Goal: Task Accomplishment & Management: Complete application form

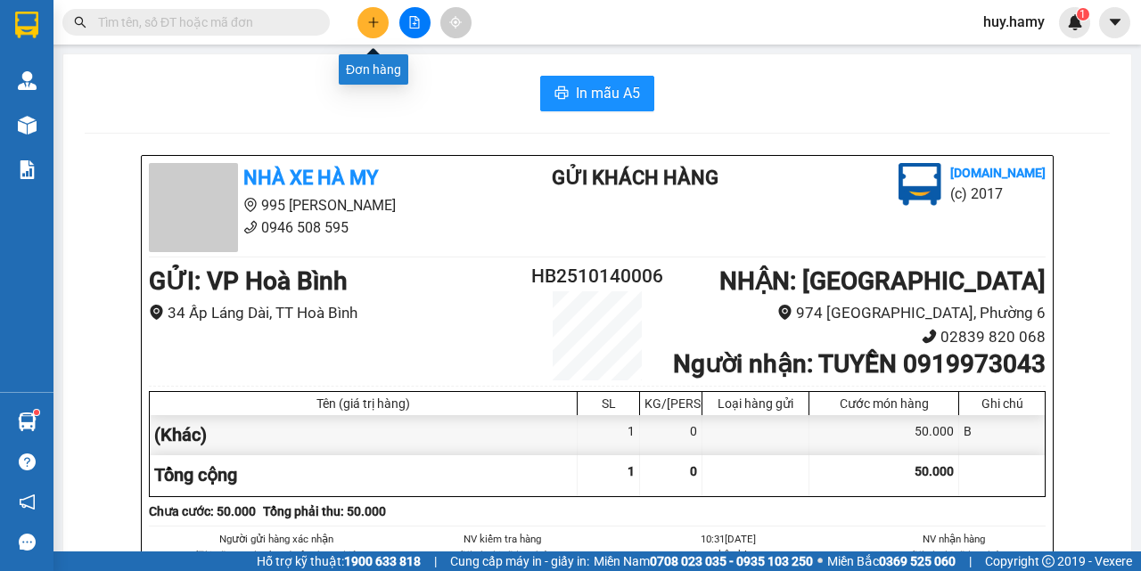
click at [373, 16] on icon "plus" at bounding box center [373, 22] width 12 height 12
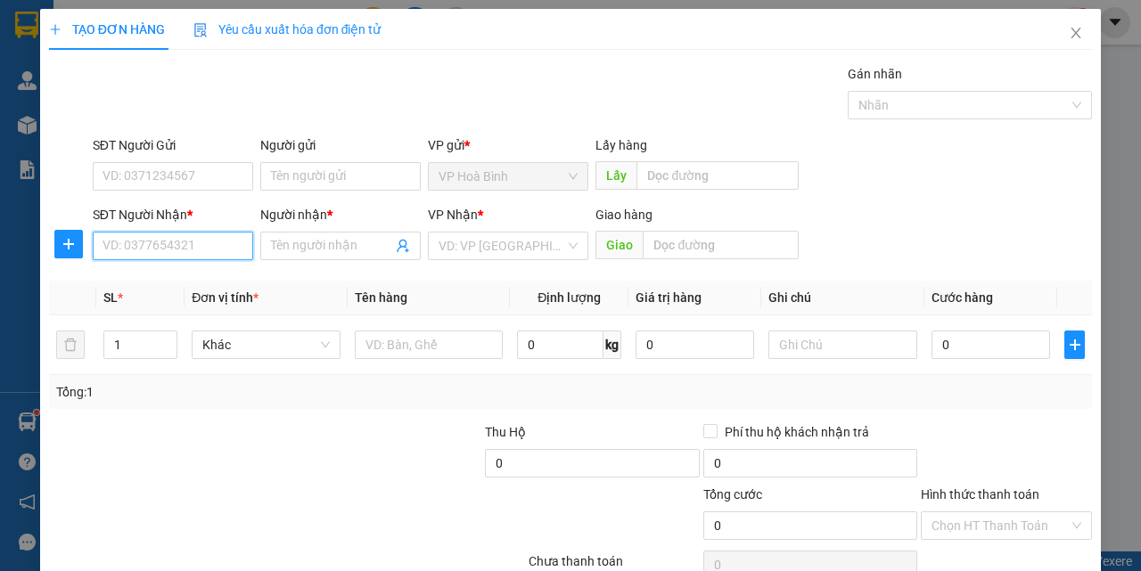
click at [166, 245] on input "SĐT Người Nhận *" at bounding box center [173, 246] width 160 height 29
type input "0788875268"
click at [161, 292] on div "0788875268 - [PERSON_NAME]" at bounding box center [190, 281] width 197 height 29
type input "[PERSON_NAME]"
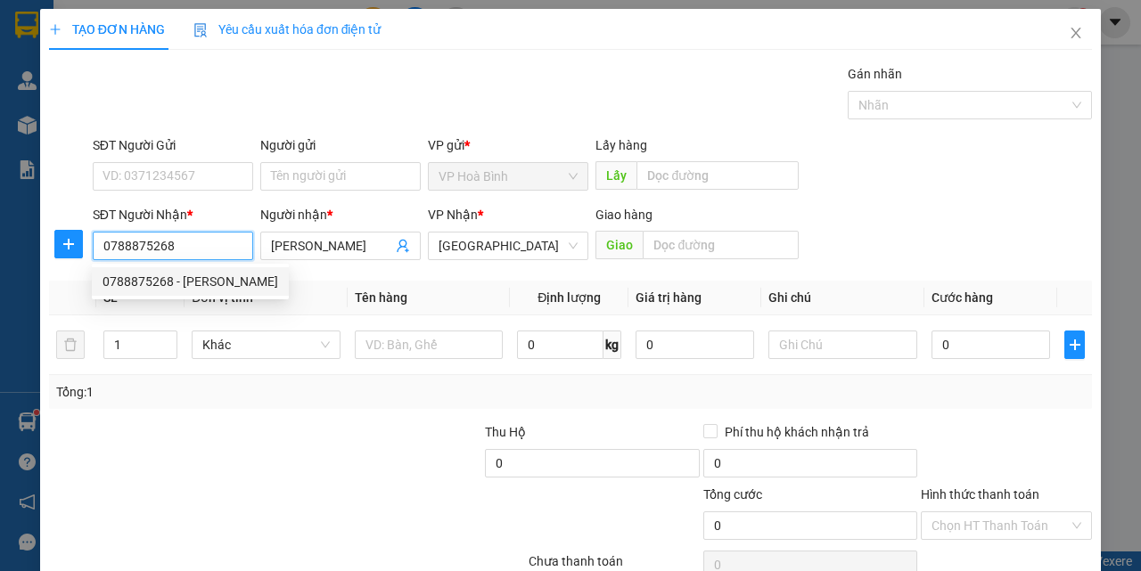
type input "80.000"
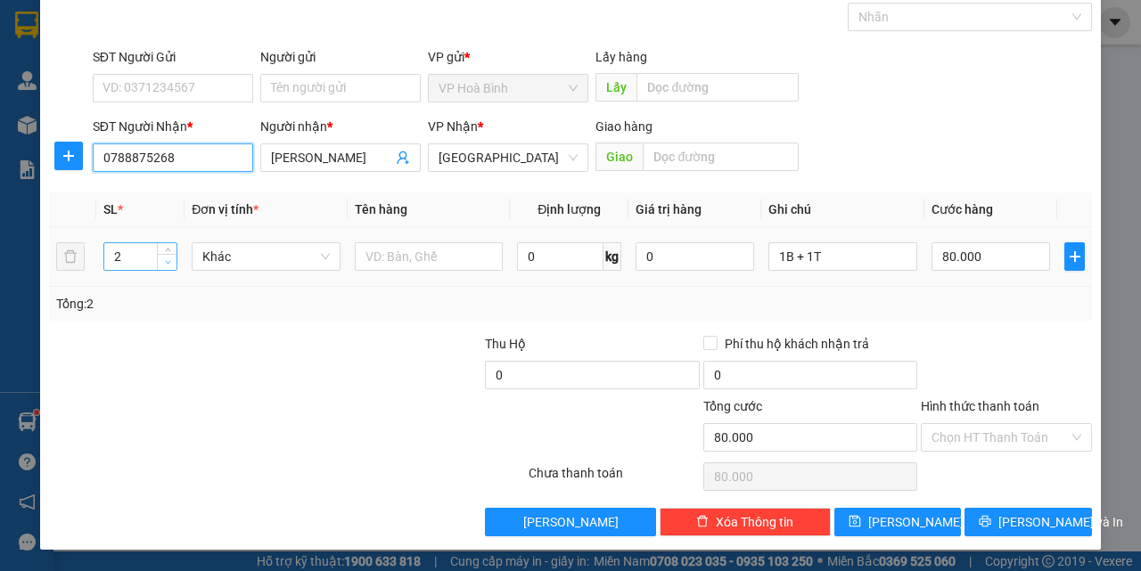
type input "0788875268"
type input "1"
click at [168, 260] on icon "down" at bounding box center [168, 262] width 6 height 6
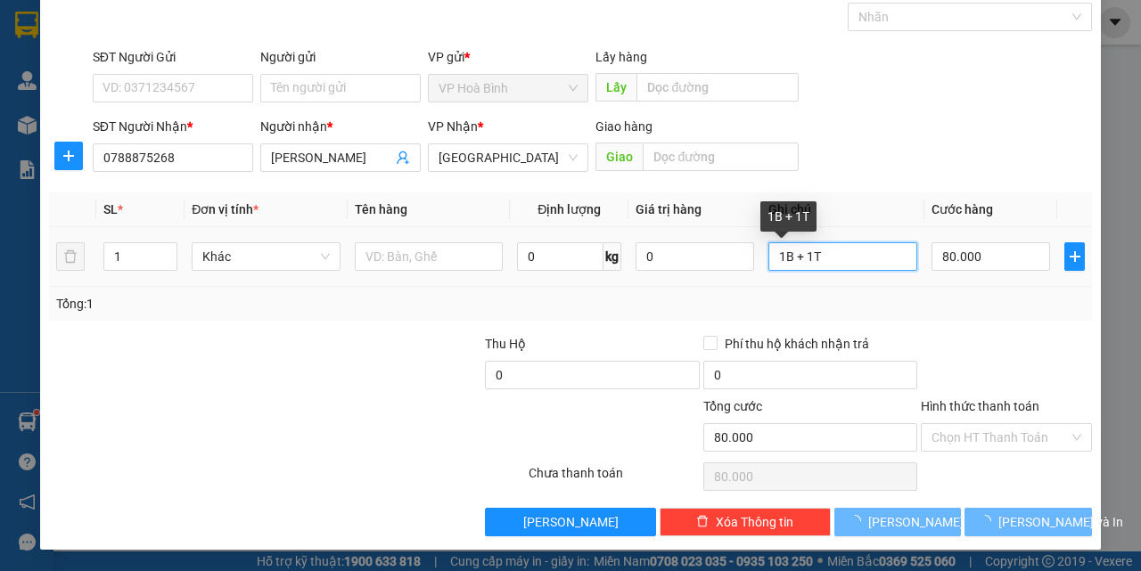
type input "0"
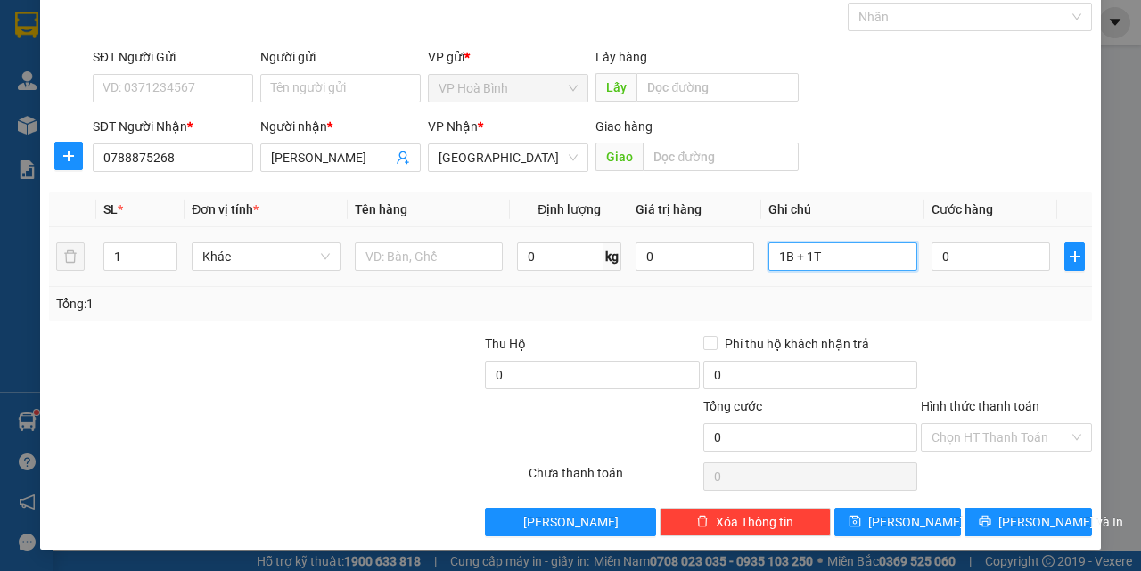
drag, startPoint x: 826, startPoint y: 251, endPoint x: 692, endPoint y: 282, distance: 137.3
click at [692, 282] on tr "1 Khác 0 kg 0 1B + 1T 0" at bounding box center [570, 257] width 1043 height 60
type input "B"
click at [932, 260] on input "0" at bounding box center [991, 257] width 119 height 29
type input "4"
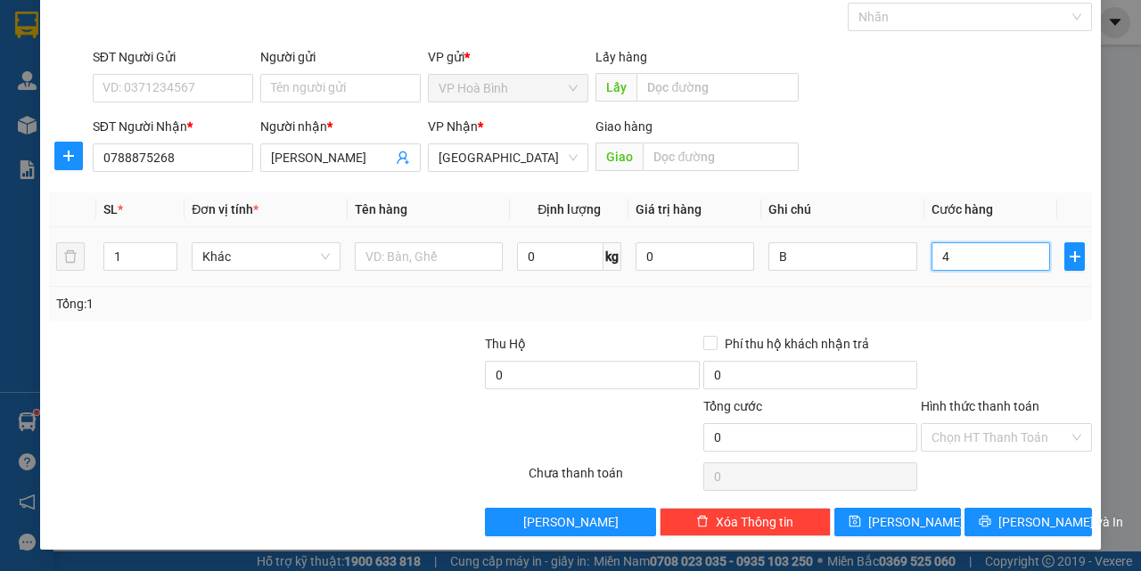
type input "4"
type input "40"
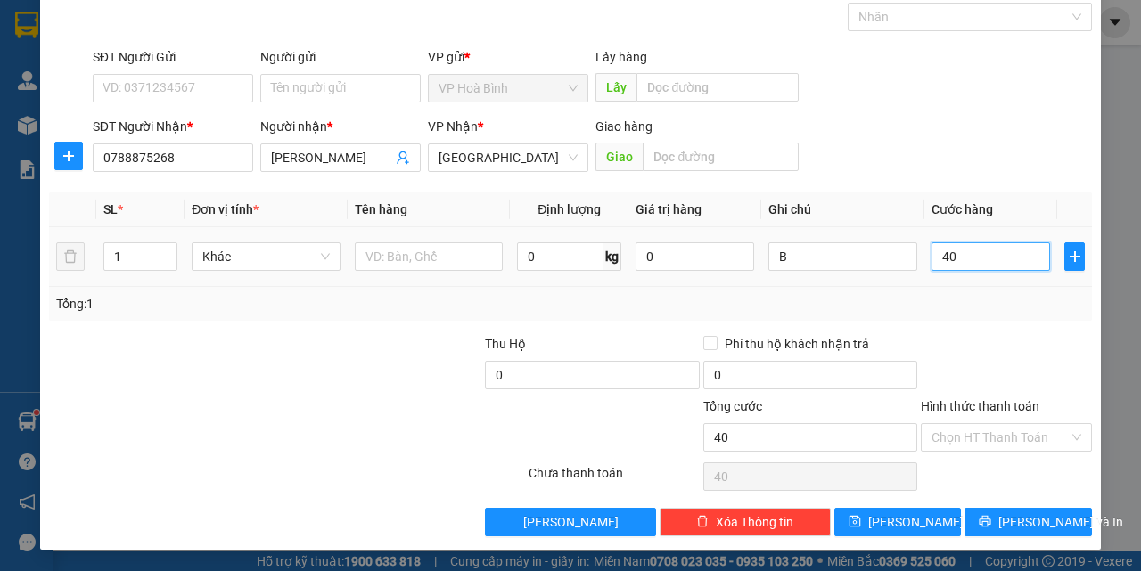
type input "400"
type input "4.000"
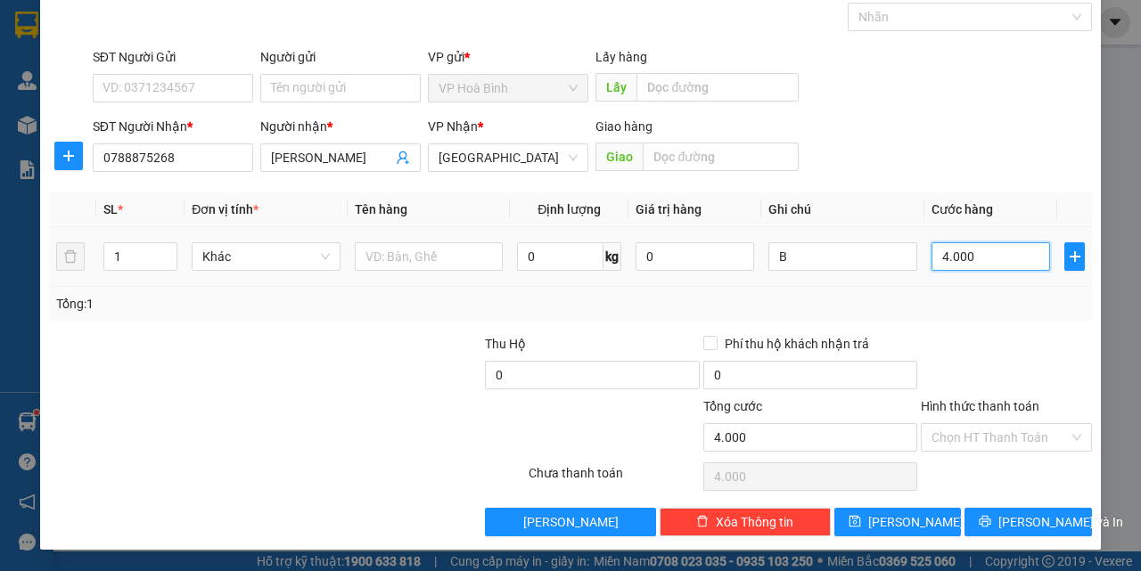
type input "40.000"
click at [983, 429] on input "Hình thức thanh toán" at bounding box center [1000, 437] width 137 height 27
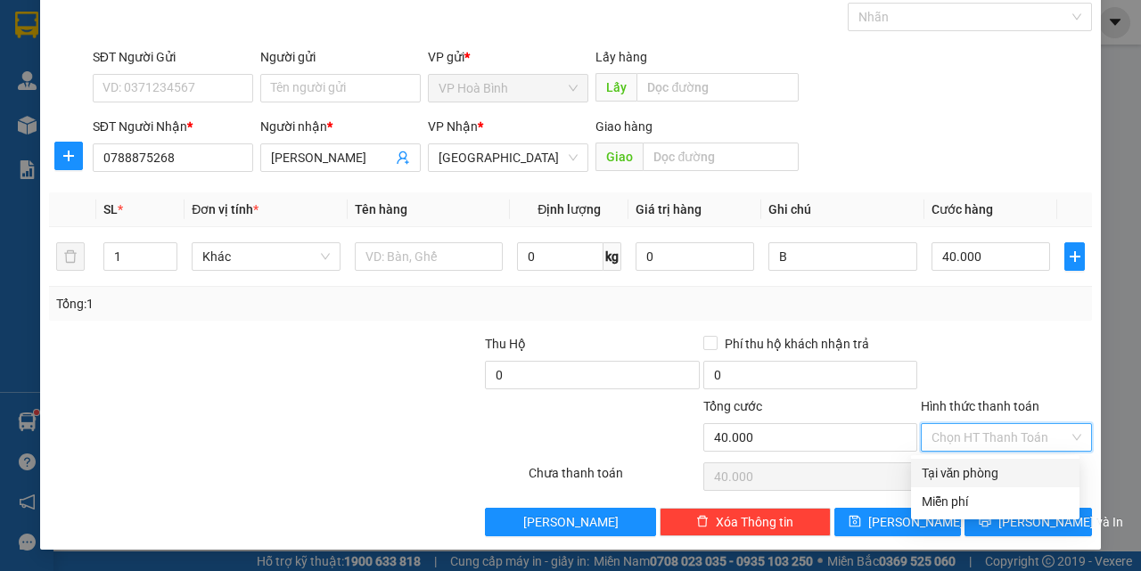
click at [977, 465] on div "Tại văn phòng" at bounding box center [995, 474] width 147 height 20
type input "0"
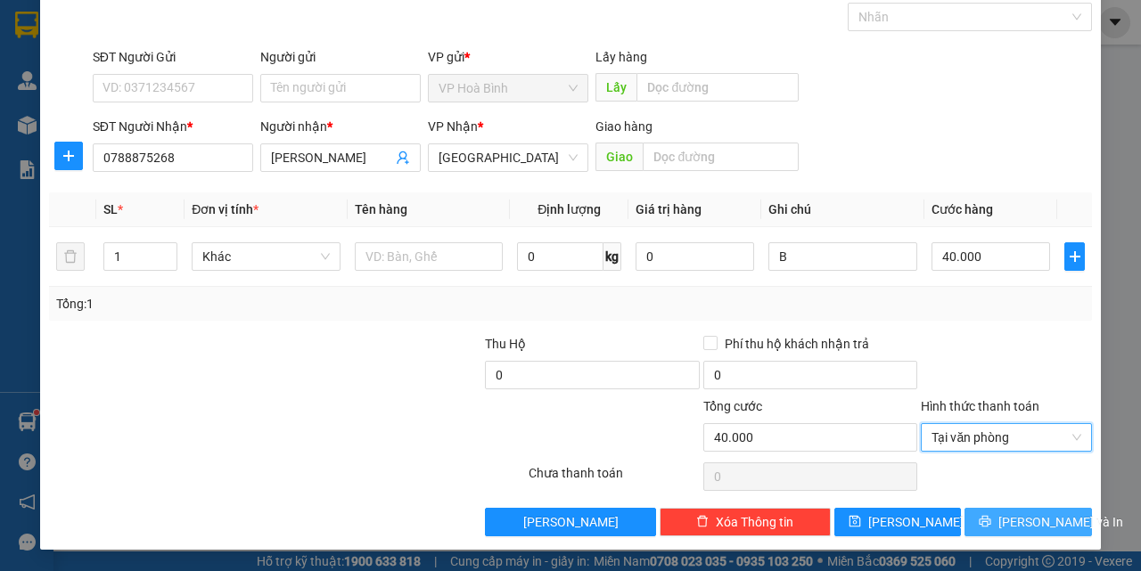
click at [1014, 535] on button "[PERSON_NAME] và In" at bounding box center [1028, 522] width 127 height 29
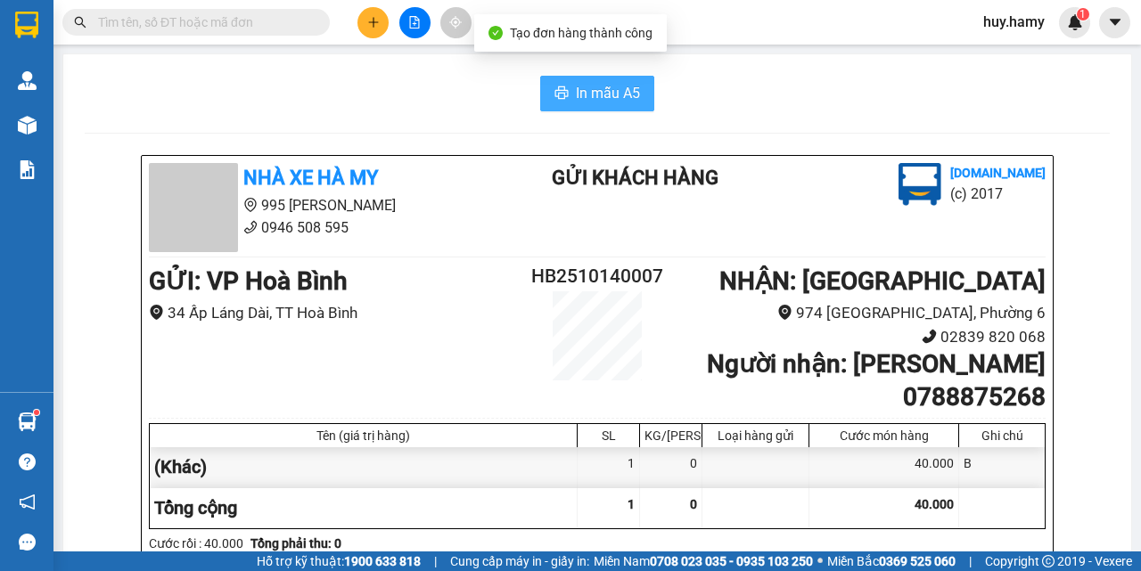
click at [588, 84] on span "In mẫu A5" at bounding box center [608, 93] width 64 height 22
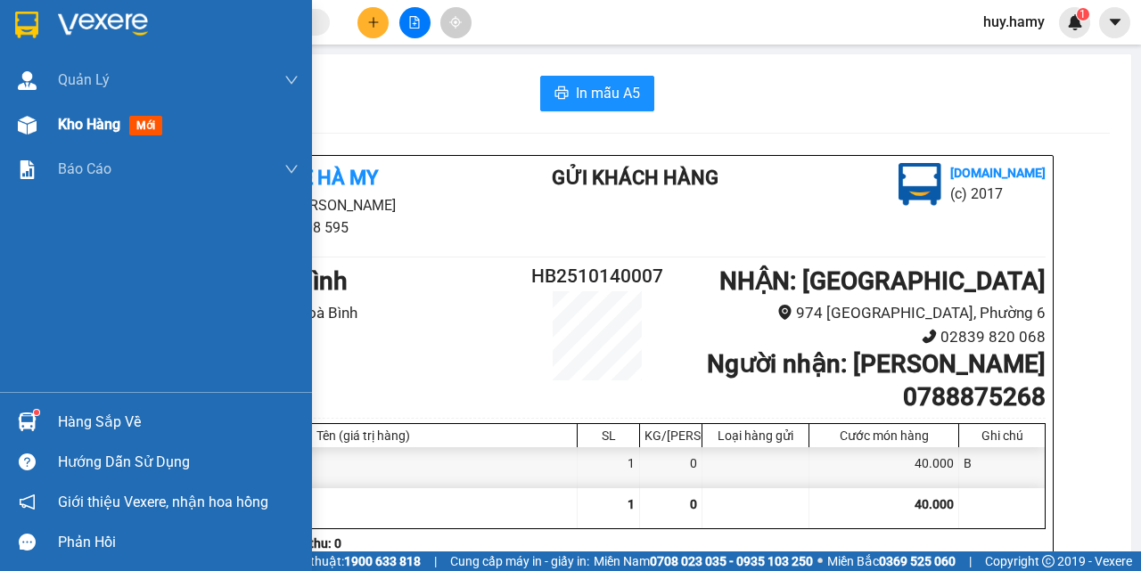
click at [61, 134] on div "Kho hàng mới" at bounding box center [113, 124] width 111 height 22
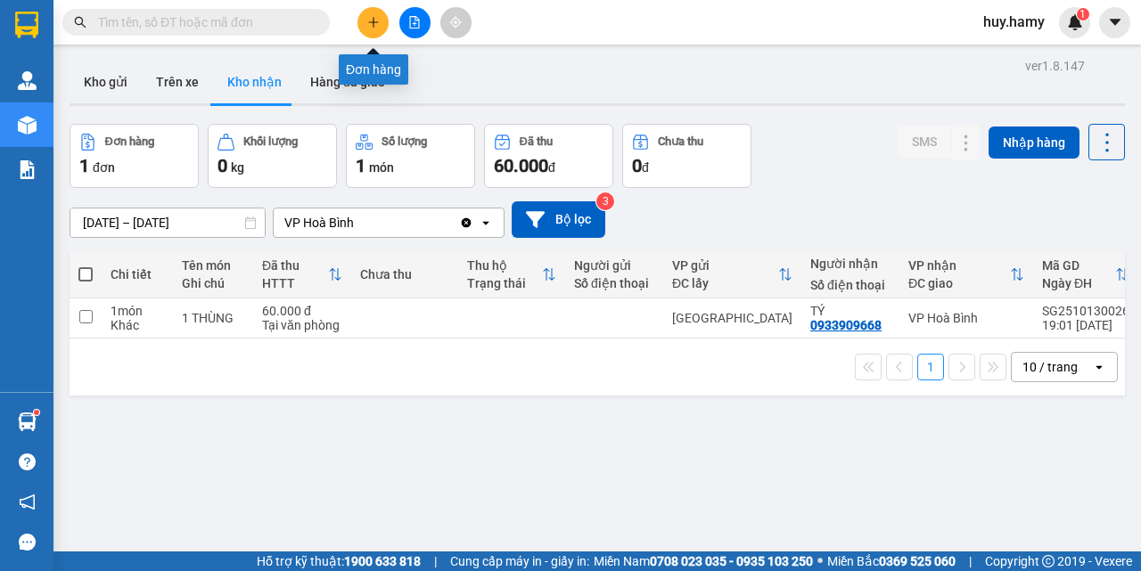
click at [372, 15] on button at bounding box center [373, 22] width 31 height 31
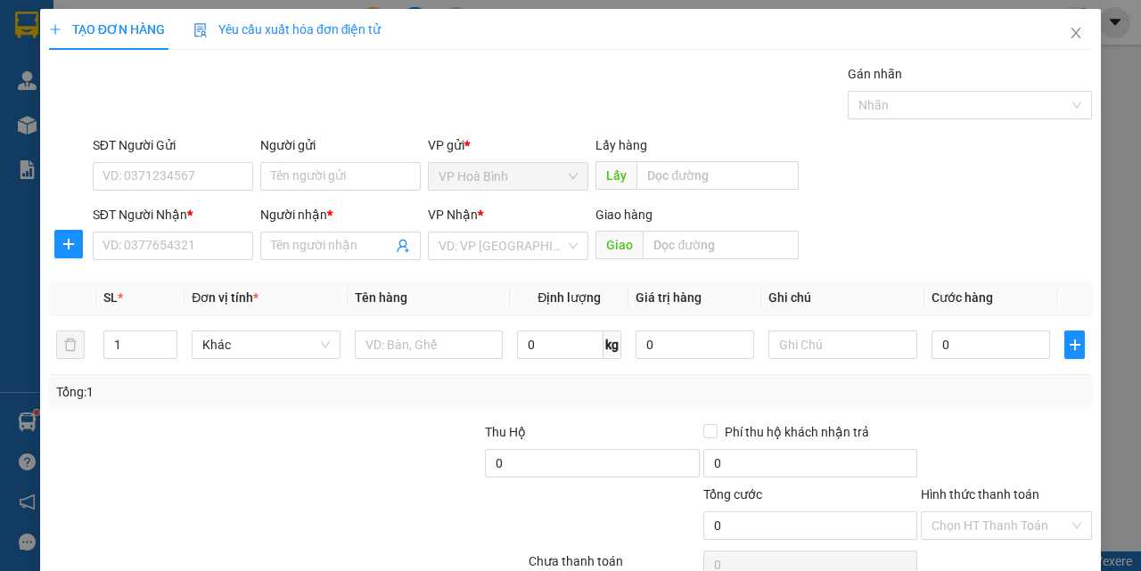
click at [156, 231] on div "SĐT Người Nhận *" at bounding box center [173, 218] width 160 height 27
click at [150, 261] on div "SĐT Người Nhận * VD: 0377654321" at bounding box center [173, 236] width 160 height 62
click at [153, 253] on input "SĐT Người Nhận *" at bounding box center [173, 246] width 160 height 29
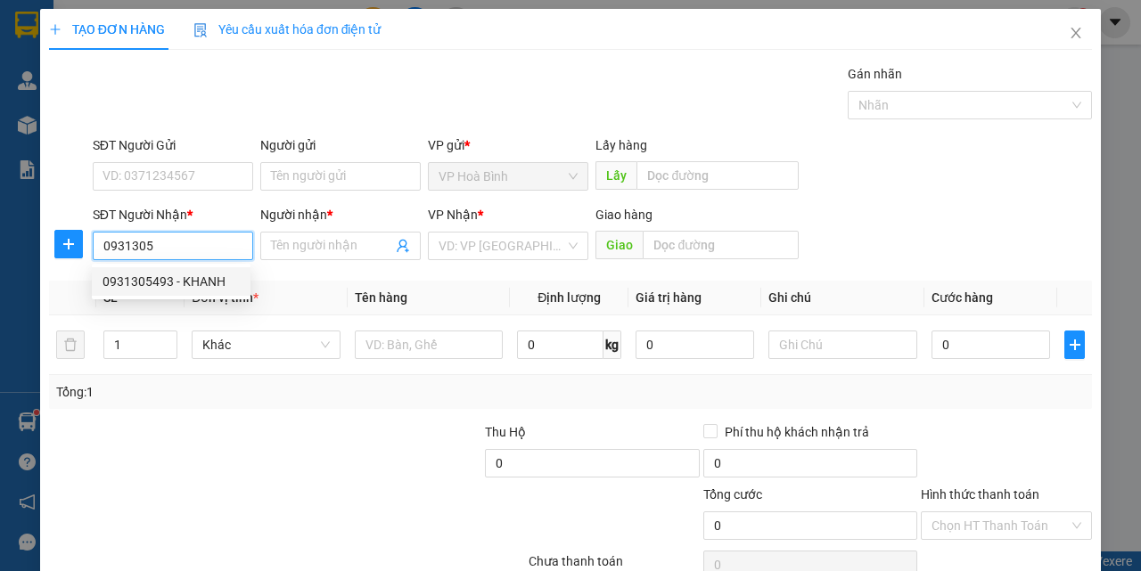
click at [157, 290] on div "0931305493 - KHANH" at bounding box center [171, 282] width 137 height 20
type input "0931305493"
type input "KHANH"
type input "30.000"
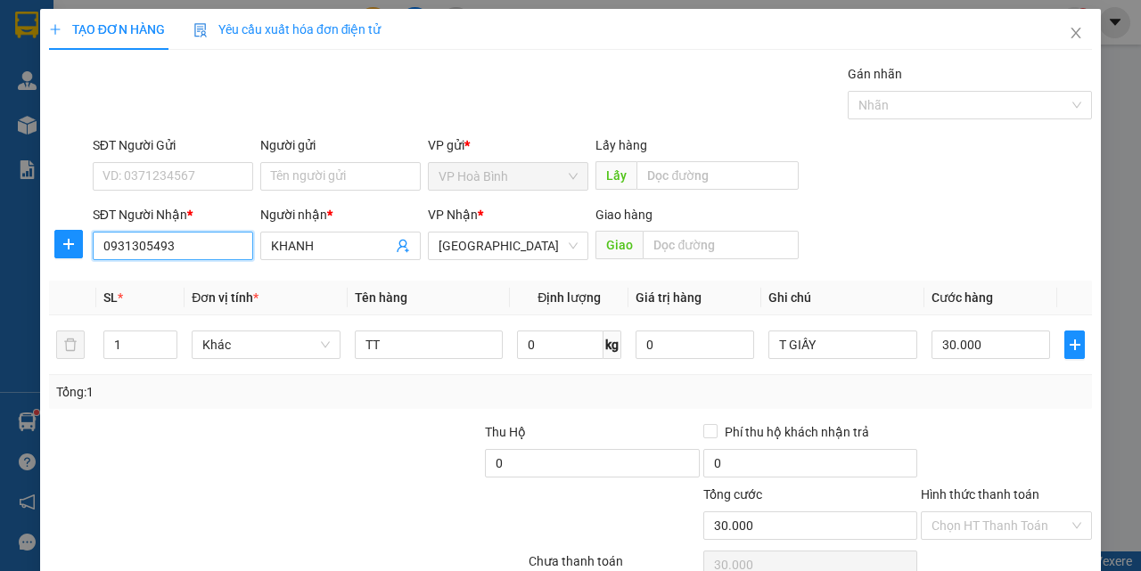
scroll to position [88, 0]
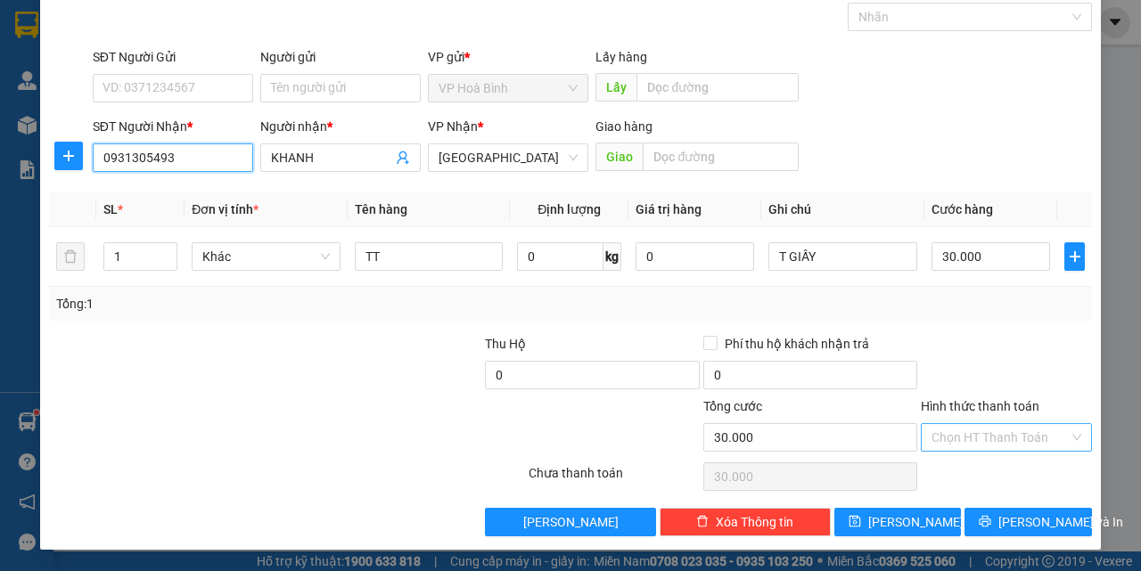
type input "0931305493"
click at [958, 433] on input "Hình thức thanh toán" at bounding box center [1000, 437] width 137 height 27
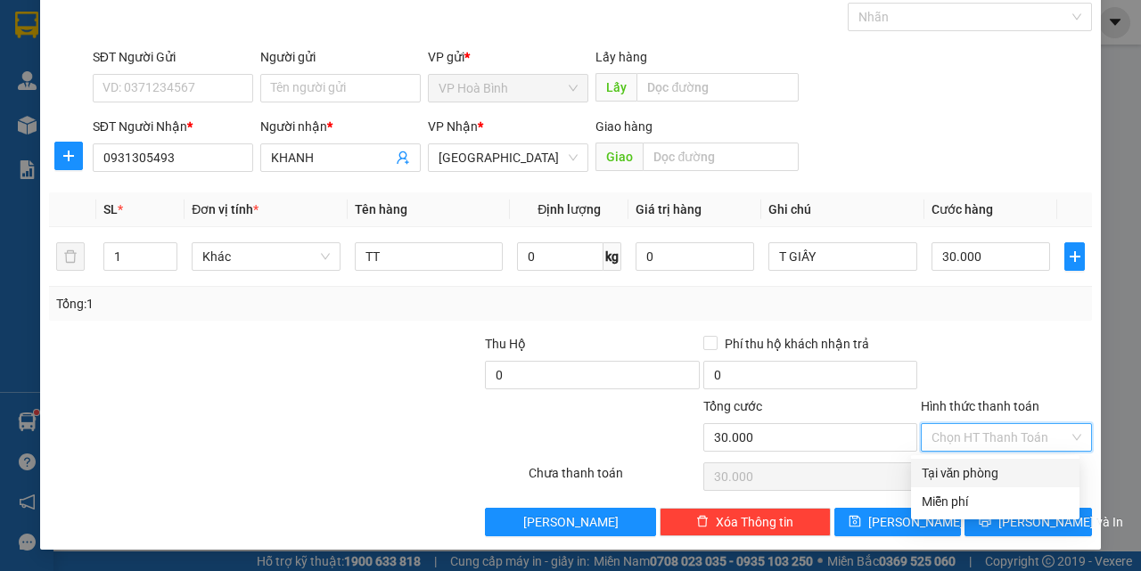
click at [973, 473] on div "Tại văn phòng" at bounding box center [995, 474] width 147 height 20
type input "0"
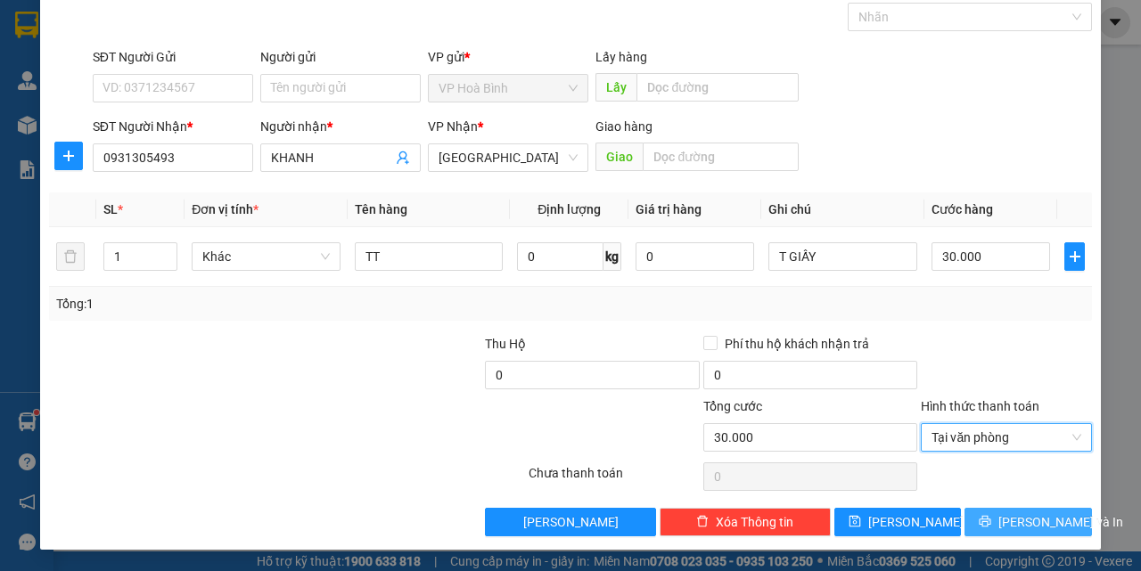
click at [1004, 527] on span "[PERSON_NAME] và In" at bounding box center [1061, 523] width 125 height 20
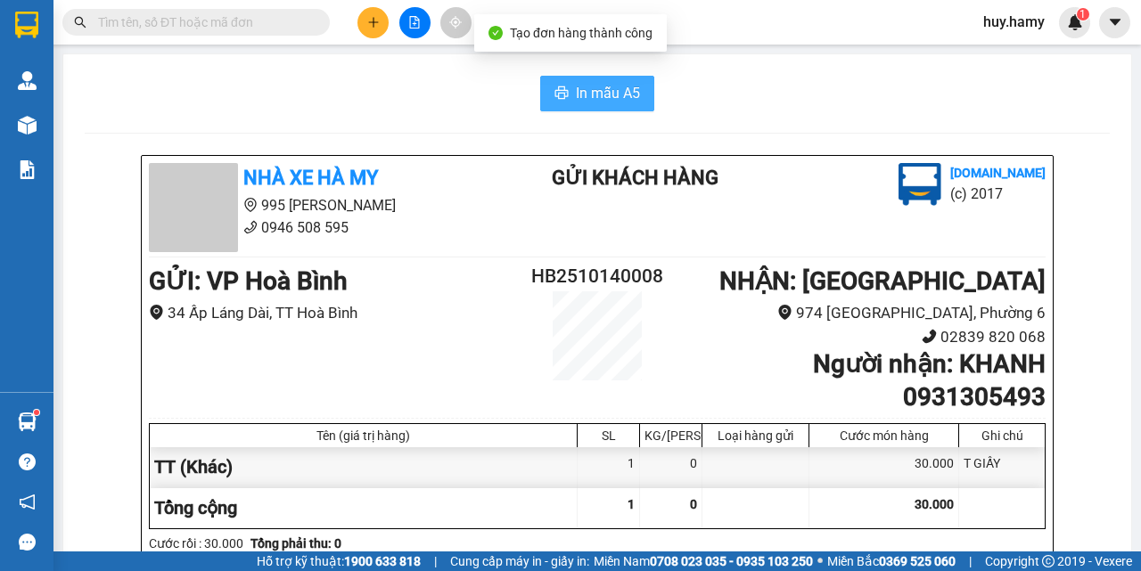
click at [579, 93] on span "In mẫu A5" at bounding box center [608, 93] width 64 height 22
